Goal: Task Accomplishment & Management: Use online tool/utility

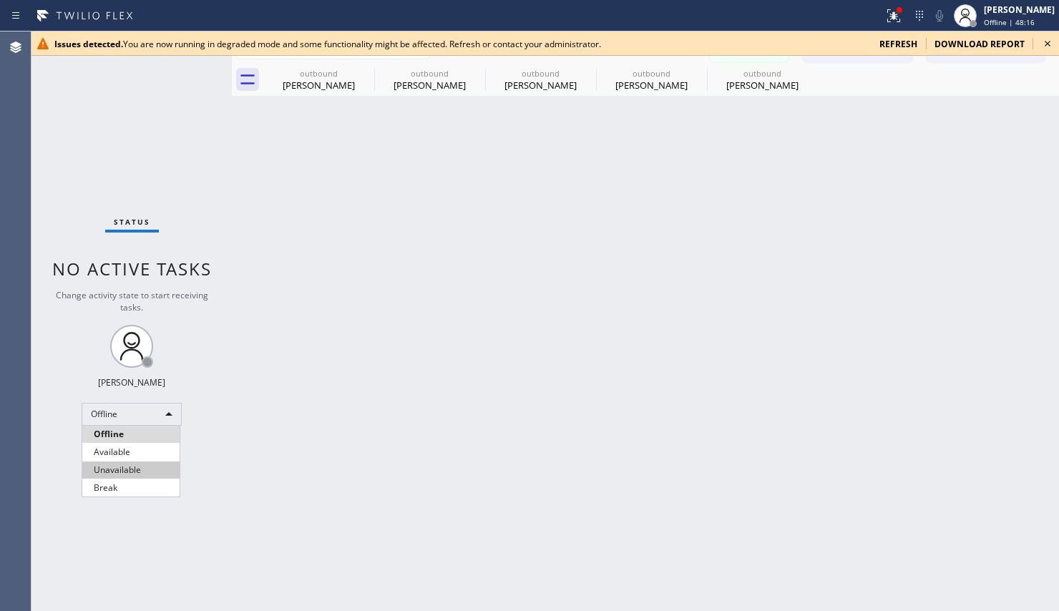
click at [121, 472] on li "Unavailable" at bounding box center [130, 469] width 97 height 17
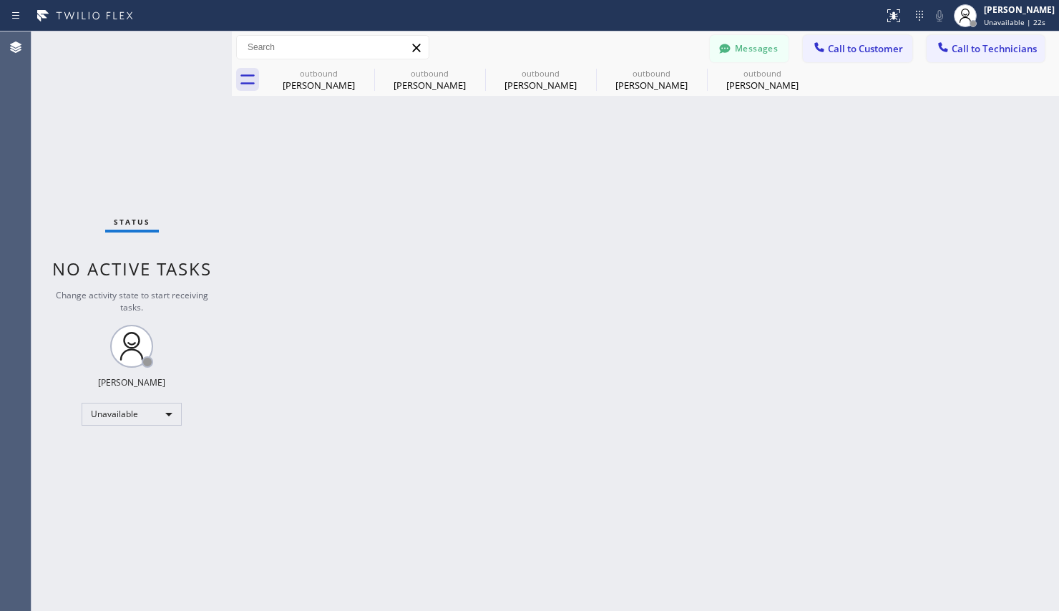
type input "[PHONE_NUMBER]"
click at [805, 74] on icon at bounding box center [808, 72] width 17 height 17
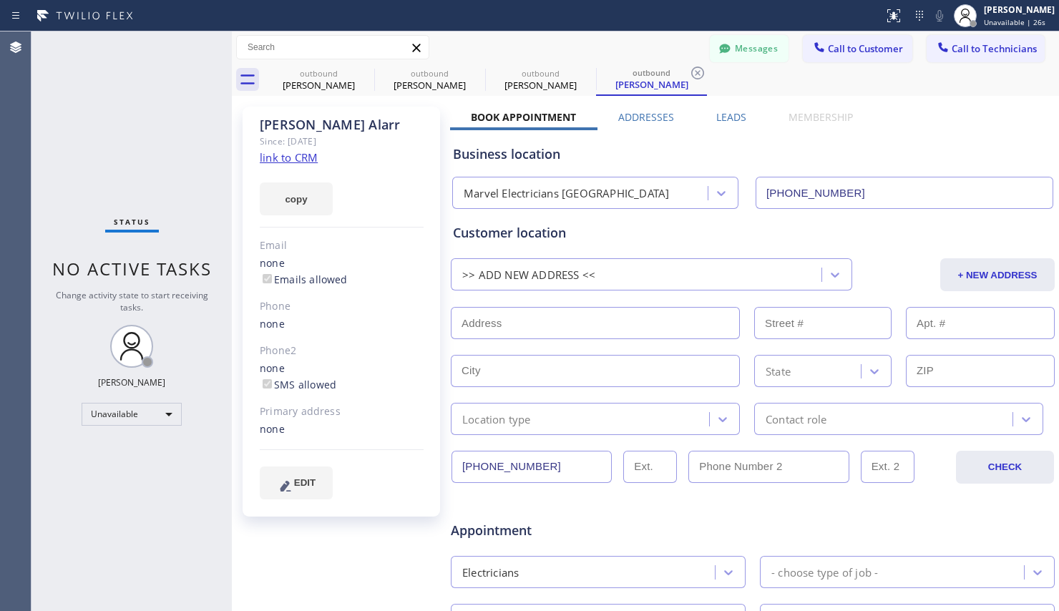
drag, startPoint x: 699, startPoint y: 77, endPoint x: 685, endPoint y: 77, distance: 14.3
click at [698, 77] on icon at bounding box center [697, 72] width 17 height 17
type input "[PHONE_NUMBER]"
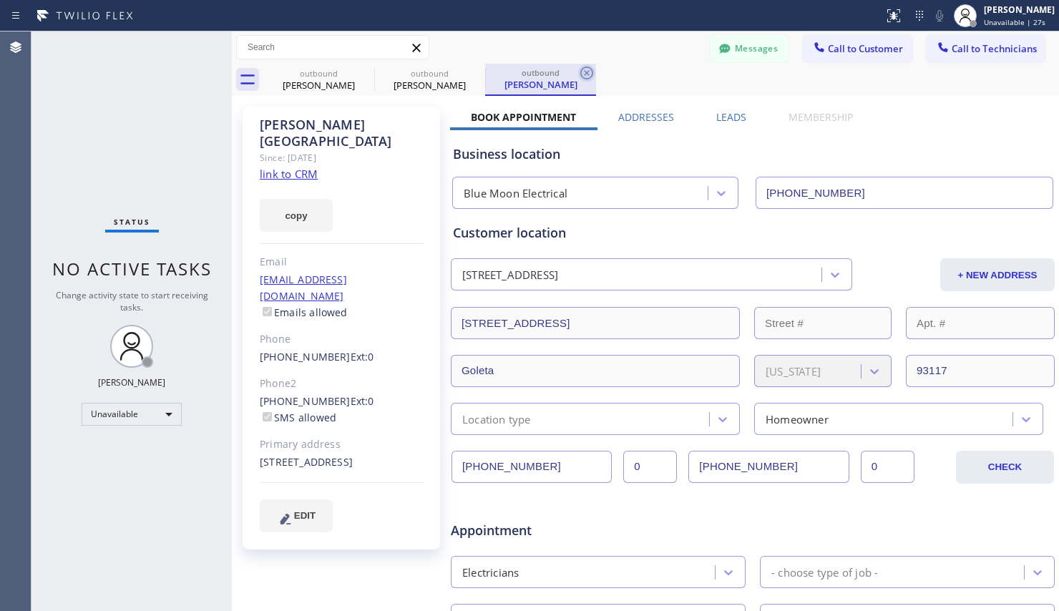
click at [590, 75] on icon at bounding box center [586, 72] width 17 height 17
type input "[PHONE_NUMBER]"
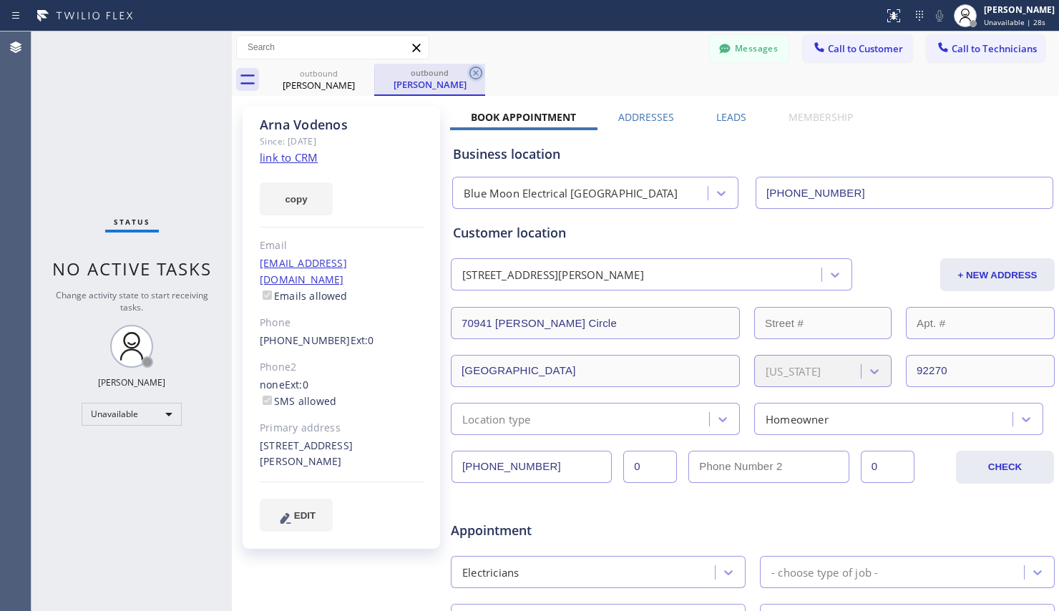
drag, startPoint x: 475, startPoint y: 69, endPoint x: 424, endPoint y: 72, distance: 50.9
click at [474, 69] on icon at bounding box center [475, 72] width 17 height 17
type input "[PHONE_NUMBER]"
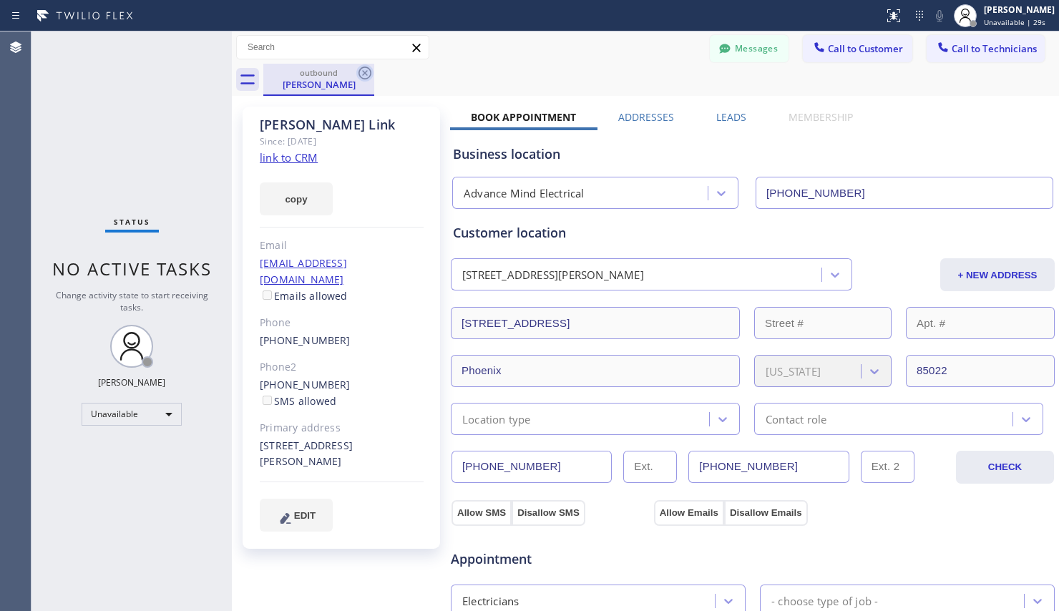
click at [367, 72] on icon at bounding box center [364, 72] width 17 height 17
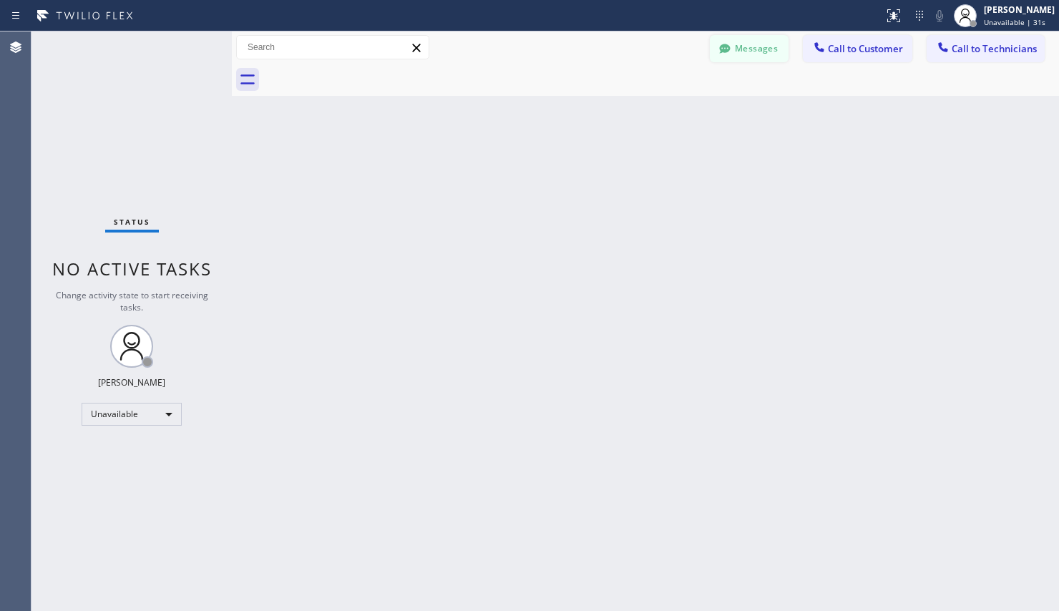
click at [765, 54] on button "Messages" at bounding box center [749, 48] width 79 height 27
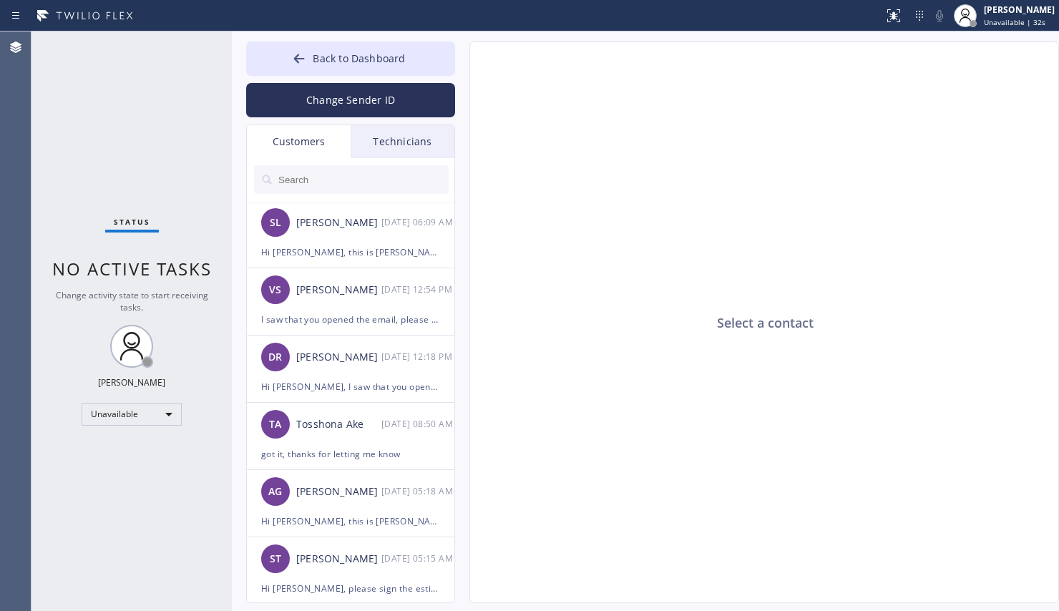
click at [376, 142] on div "Technicians" at bounding box center [402, 141] width 104 height 33
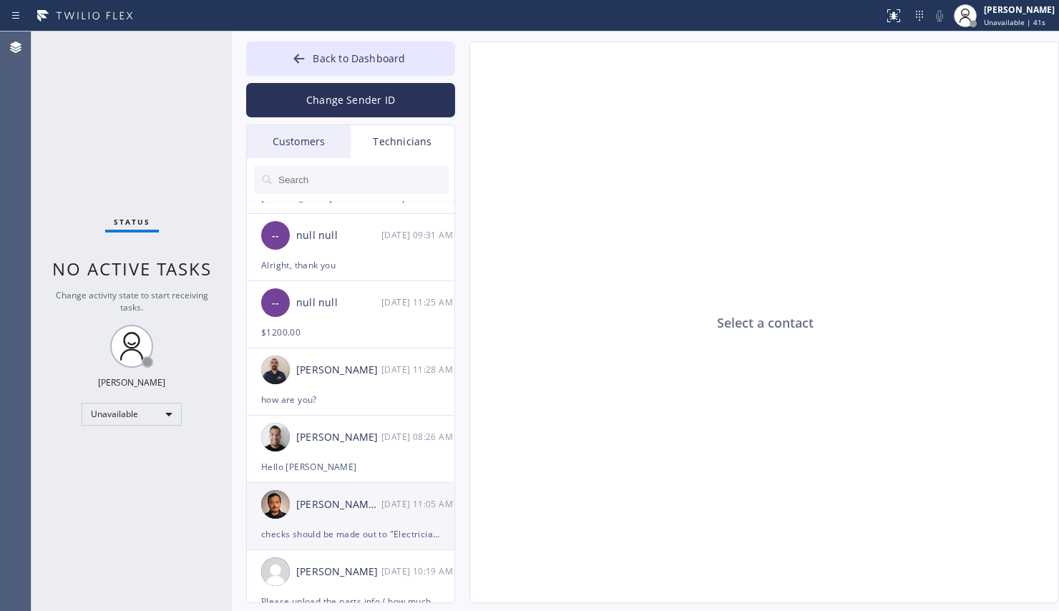
scroll to position [110, 0]
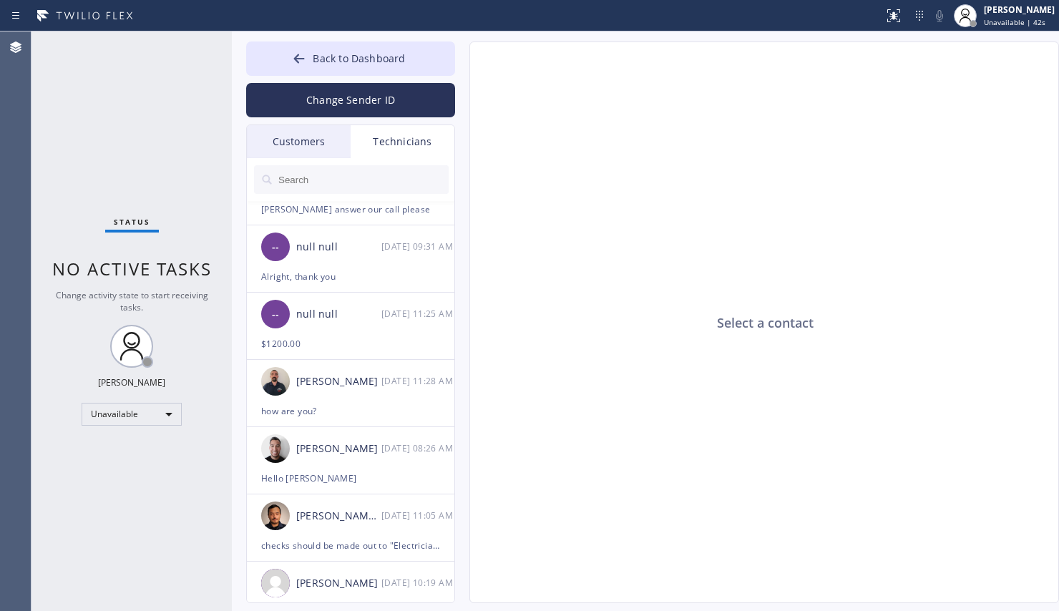
click at [303, 182] on input "text" at bounding box center [363, 179] width 172 height 29
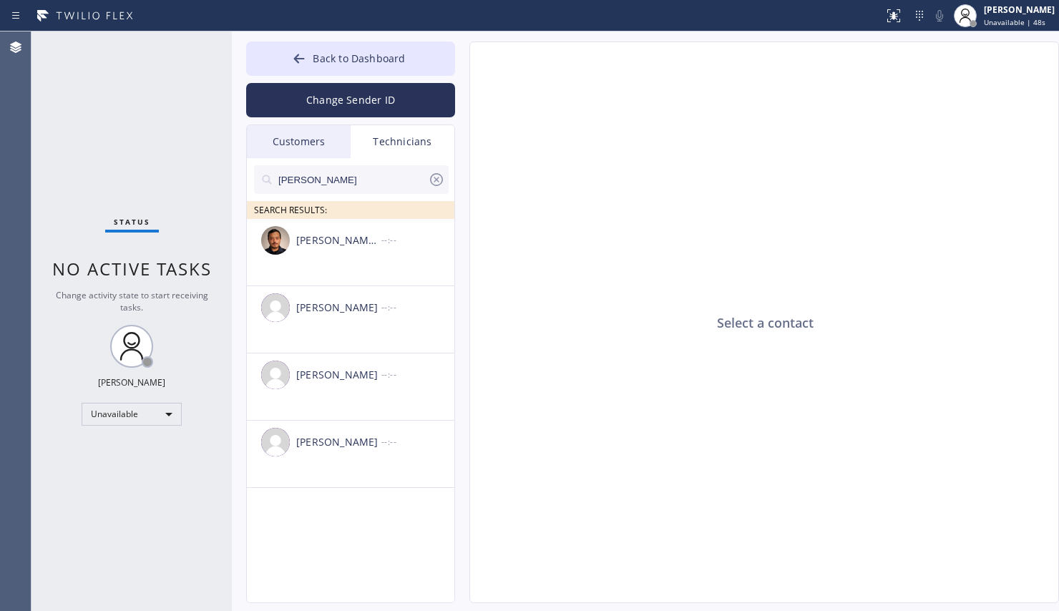
scroll to position [0, 0]
type input "[PERSON_NAME]"
drag, startPoint x: 335, startPoint y: 453, endPoint x: 338, endPoint y: 442, distance: 12.0
click at [334, 453] on div "[PERSON_NAME] --:--" at bounding box center [351, 442] width 209 height 43
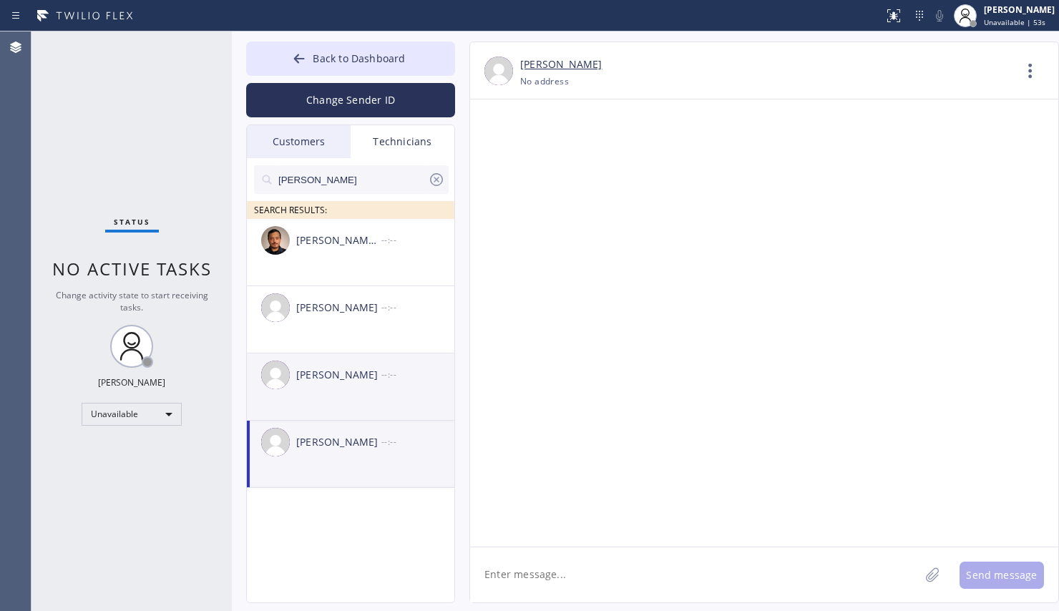
click at [333, 421] on li "[PERSON_NAME] --:--" at bounding box center [351, 454] width 209 height 67
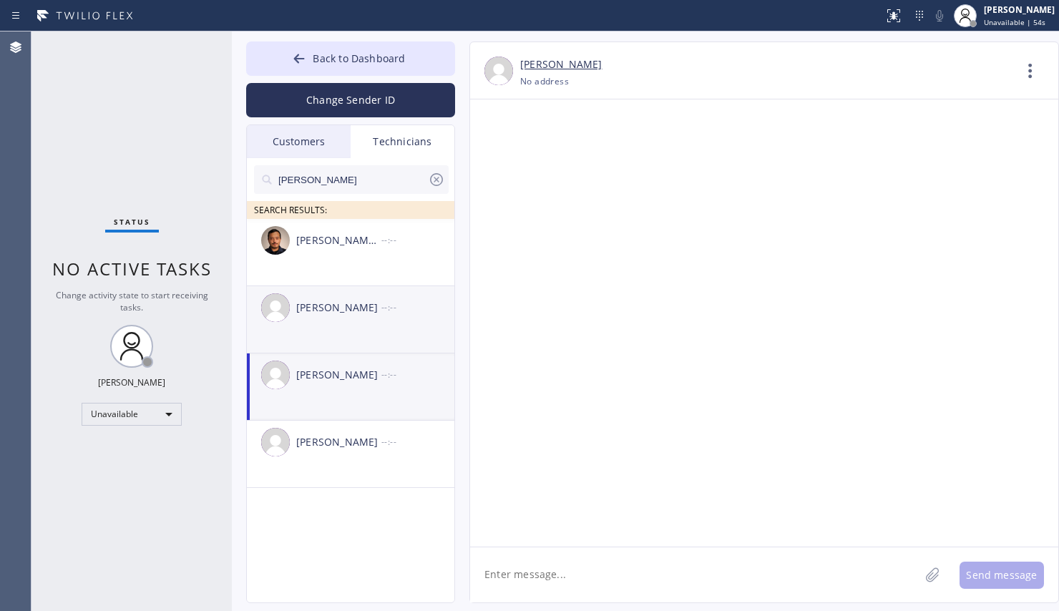
click at [333, 353] on li "[PERSON_NAME] --:--" at bounding box center [351, 386] width 209 height 67
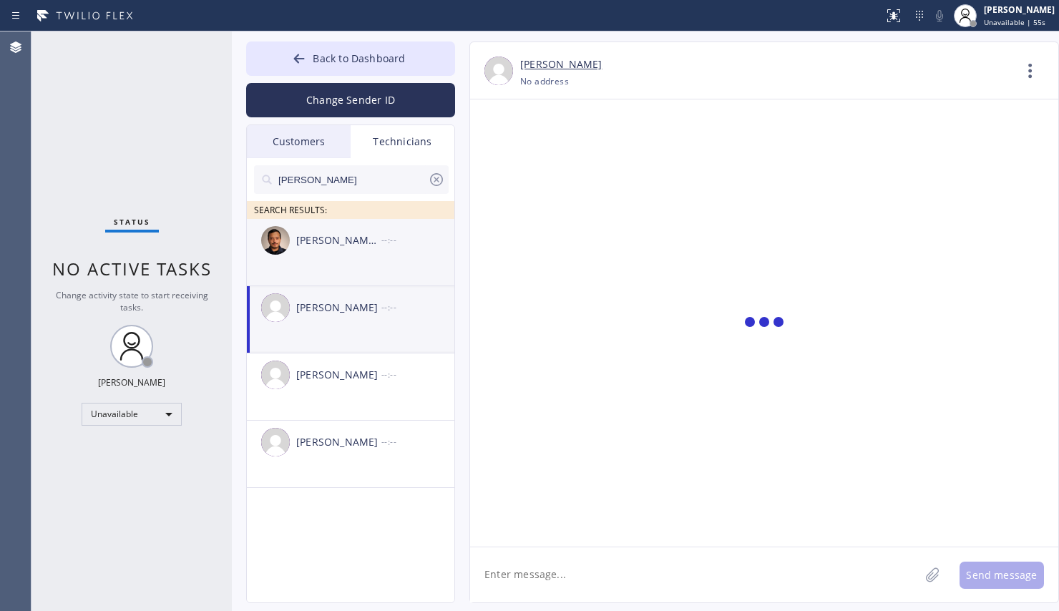
click at [336, 286] on li "[PERSON_NAME] [PERSON_NAME] --:--" at bounding box center [351, 319] width 209 height 67
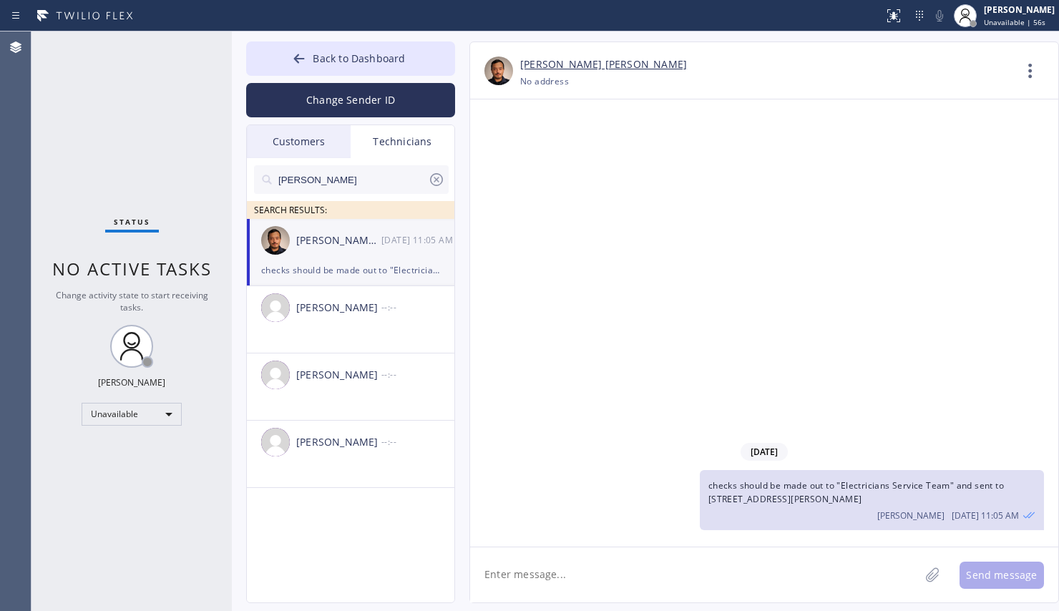
click at [440, 177] on icon at bounding box center [436, 179] width 17 height 17
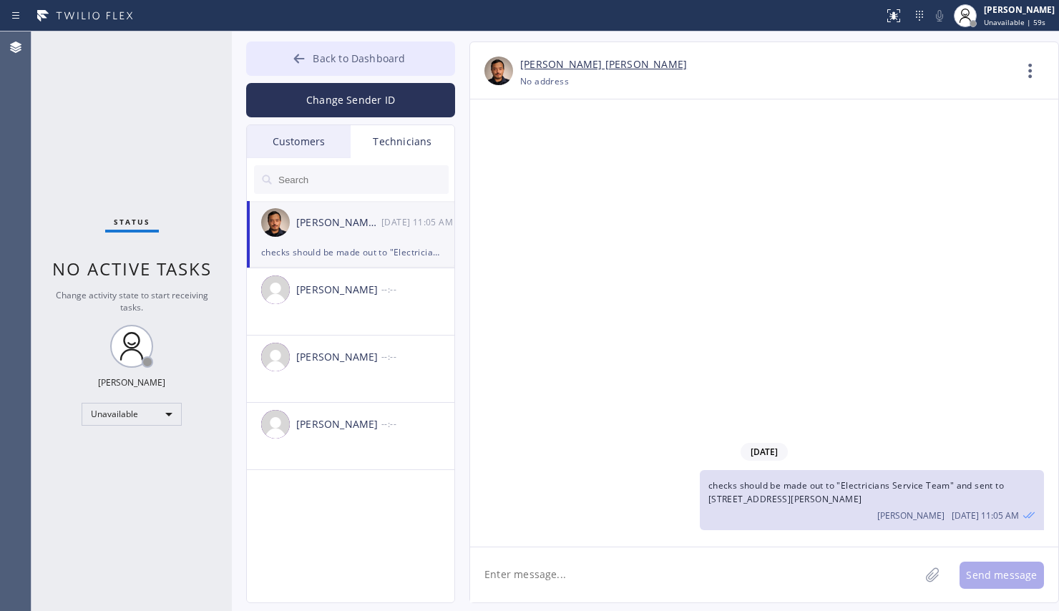
click at [305, 58] on icon at bounding box center [299, 59] width 14 height 14
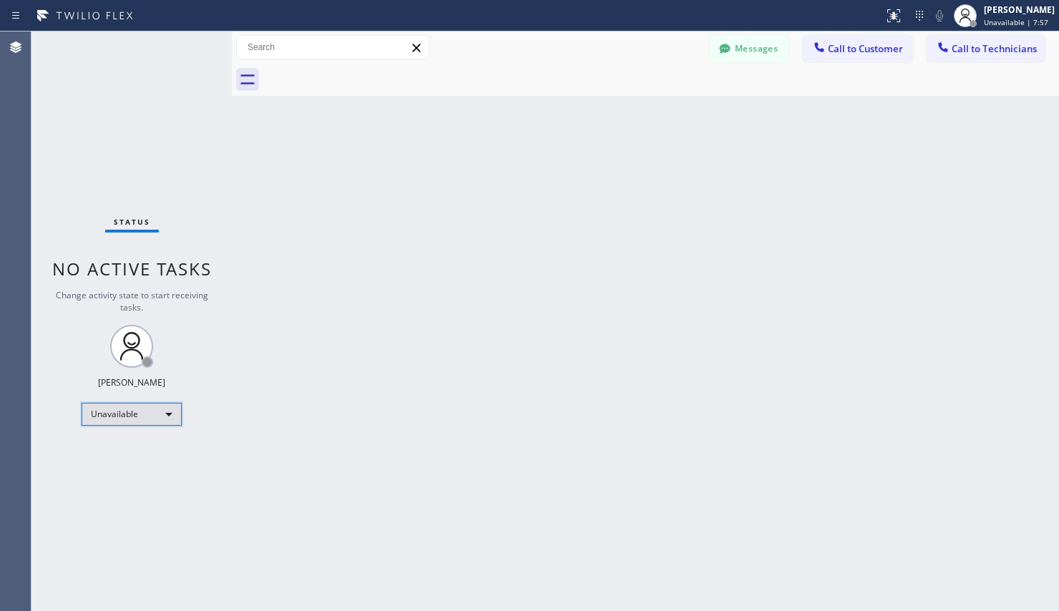
click at [132, 421] on div "Unavailable" at bounding box center [132, 414] width 100 height 23
click at [141, 453] on li "Available" at bounding box center [130, 451] width 97 height 17
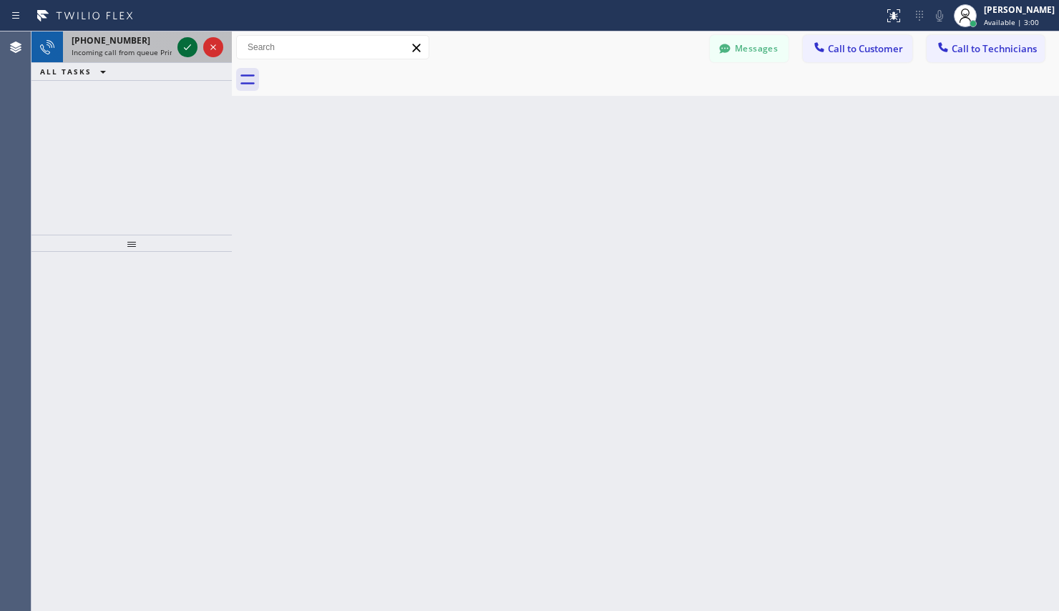
click at [183, 44] on icon at bounding box center [187, 47] width 17 height 17
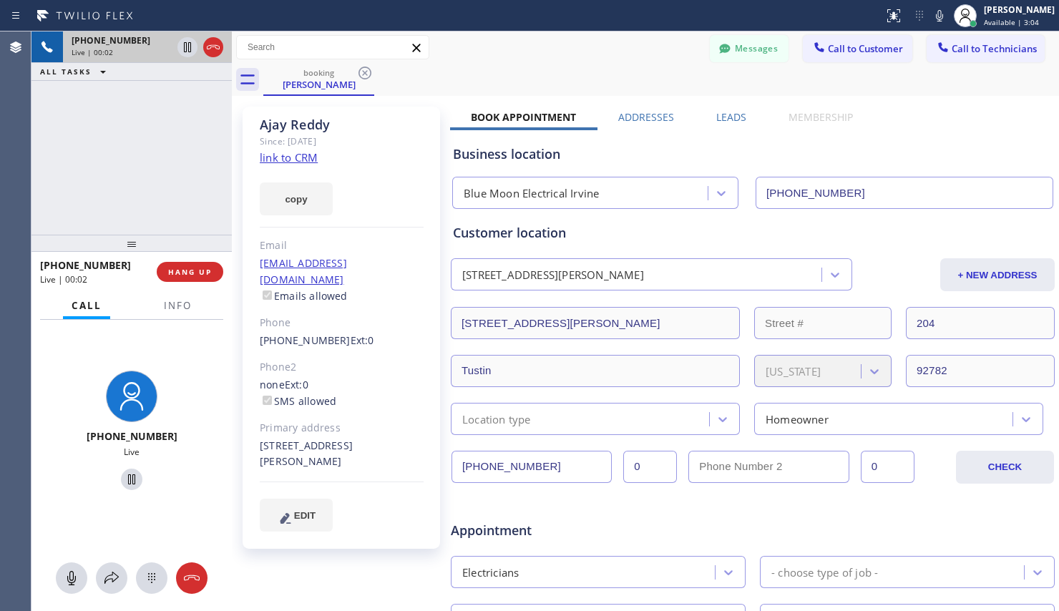
type input "[PHONE_NUMBER]"
click at [293, 159] on link "link to CRM" at bounding box center [289, 157] width 58 height 14
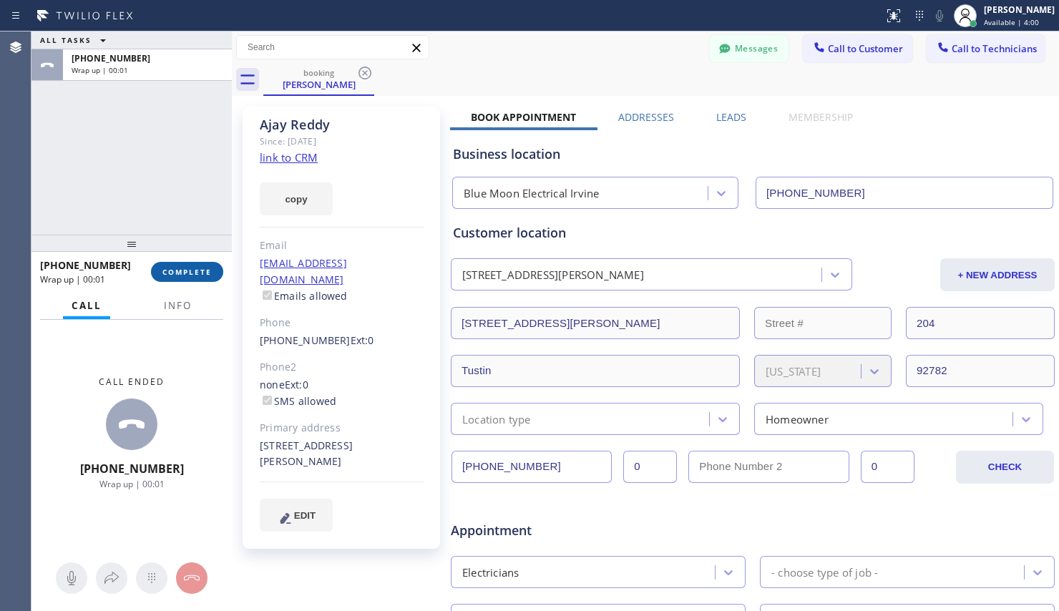
click at [189, 274] on span "COMPLETE" at bounding box center [186, 272] width 49 height 10
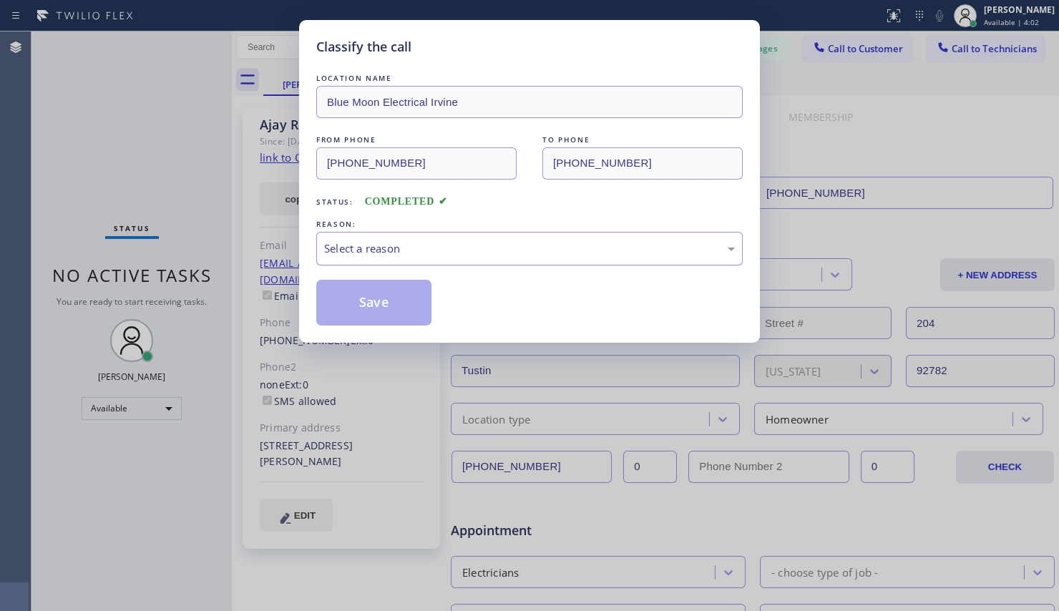
click at [367, 238] on div "Select a reason" at bounding box center [529, 249] width 426 height 34
click at [388, 295] on button "Save" at bounding box center [373, 303] width 115 height 46
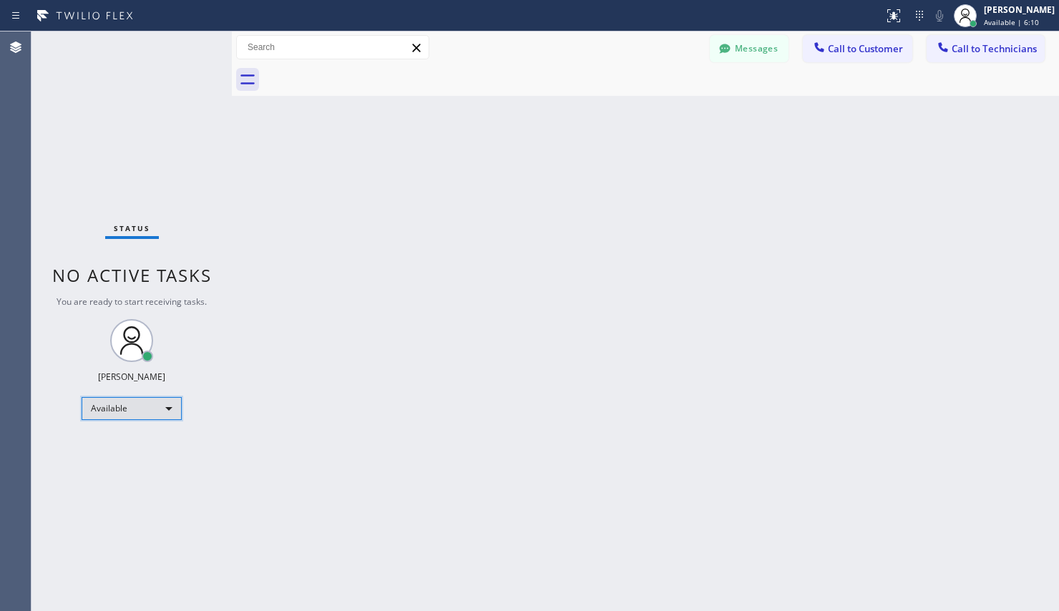
click at [169, 397] on div "Available" at bounding box center [132, 408] width 100 height 23
click at [129, 466] on li "Unavailable" at bounding box center [130, 464] width 97 height 17
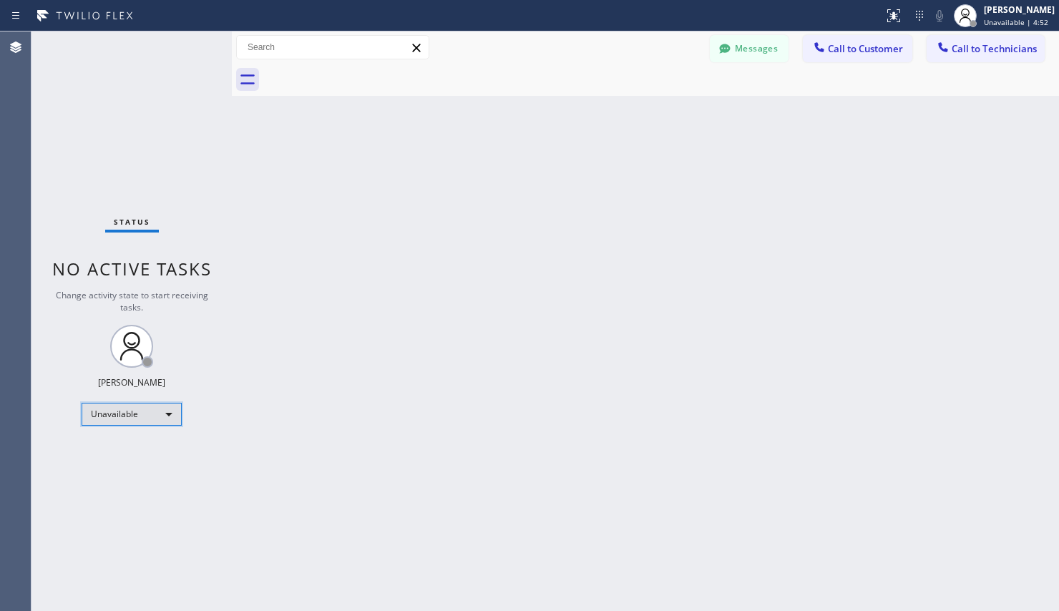
click at [117, 419] on div "Unavailable" at bounding box center [132, 414] width 100 height 23
click at [124, 457] on li "Available" at bounding box center [130, 451] width 97 height 17
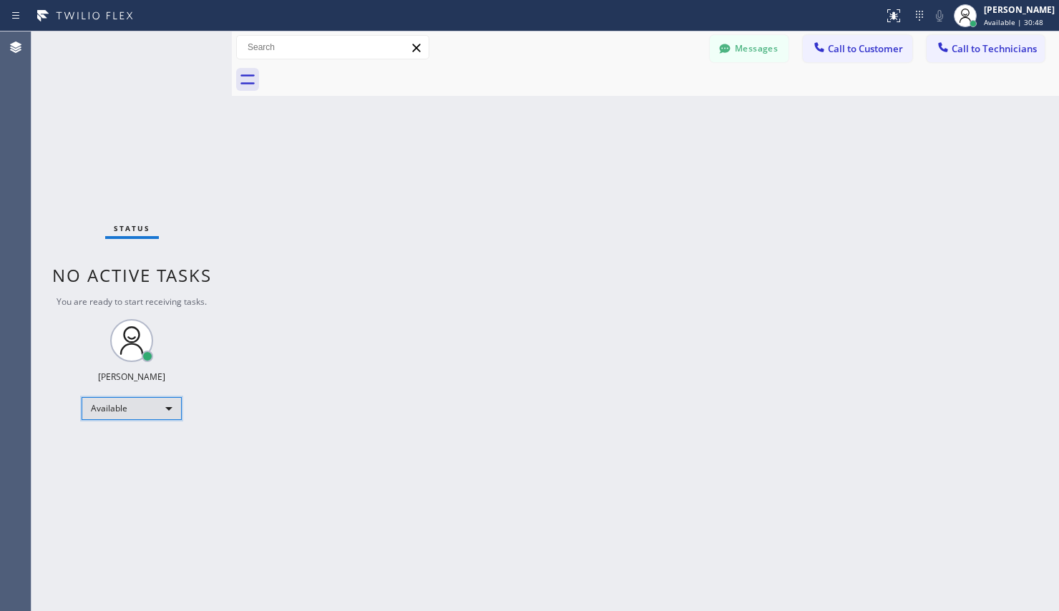
click at [132, 407] on div "Available" at bounding box center [132, 408] width 100 height 23
drag, startPoint x: 111, startPoint y: 478, endPoint x: 117, endPoint y: 467, distance: 12.2
click at [109, 478] on li "Break" at bounding box center [130, 482] width 97 height 17
